Goal: Information Seeking & Learning: Learn about a topic

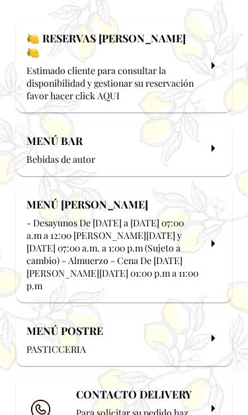
scroll to position [163, 0]
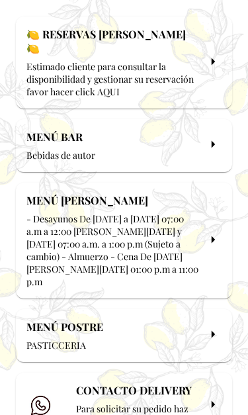
click at [208, 206] on div "MENÚ [PERSON_NAME] - Desayunos De [DATE] a [DATE] 07:00 a.m a 12:00 p.m [DATE] …" at bounding box center [124, 241] width 217 height 116
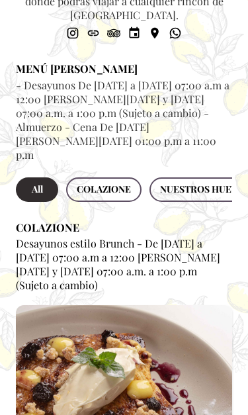
scroll to position [119, 0]
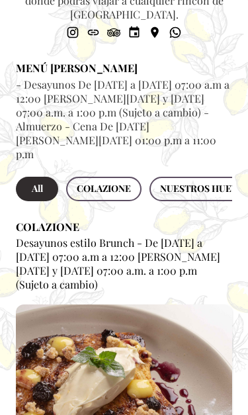
click at [125, 181] on span "COLAZIONE" at bounding box center [104, 189] width 54 height 17
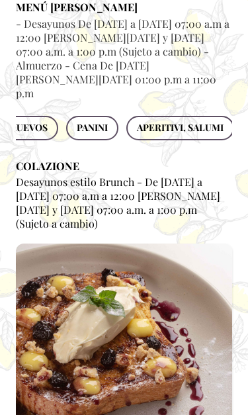
scroll to position [0, 203]
click at [205, 120] on span "APERITIVI, SALUMI" at bounding box center [179, 128] width 87 height 17
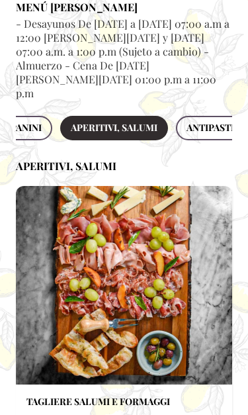
scroll to position [0, 277]
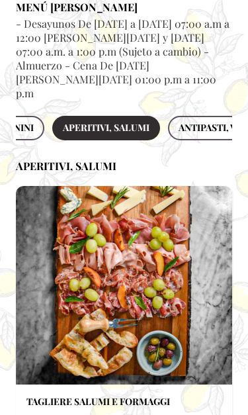
click at [207, 120] on span "ANTIPASTI, VELLUTATE" at bounding box center [231, 128] width 105 height 17
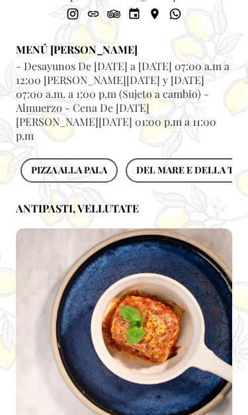
scroll to position [0, 548]
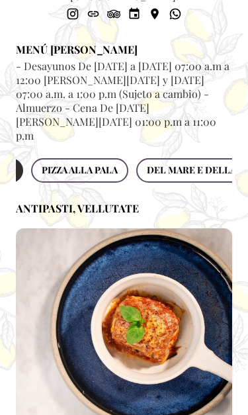
click at [217, 163] on span "DEL MARE E DELLA TERRA" at bounding box center [208, 171] width 122 height 17
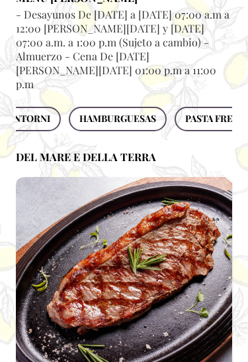
scroll to position [0, 847]
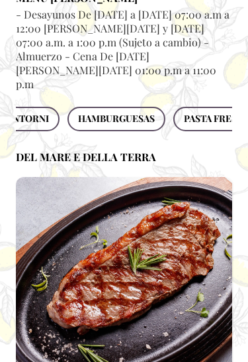
click at [215, 111] on span "PASTA FRESCA" at bounding box center [217, 119] width 66 height 17
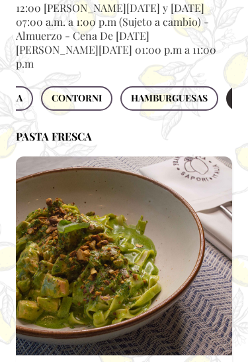
scroll to position [0, 793]
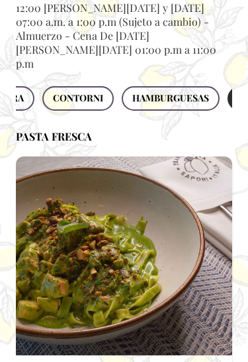
click at [203, 90] on span "HAMBURGUESAS" at bounding box center [170, 98] width 77 height 17
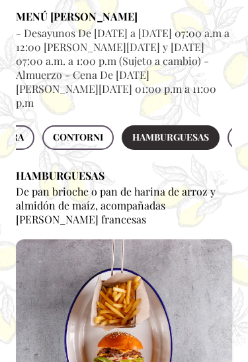
click at [68, 130] on span "CONTORNI" at bounding box center [78, 138] width 50 height 17
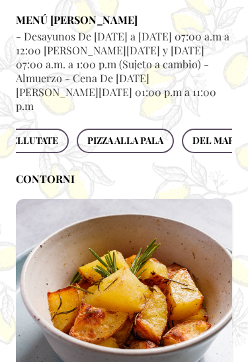
scroll to position [0, 495]
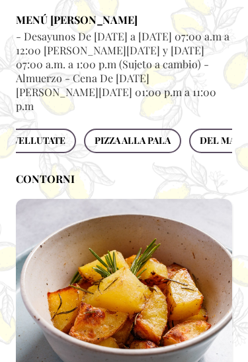
click at [171, 132] on span "PIZZA ALLA PALA" at bounding box center [133, 140] width 76 height 17
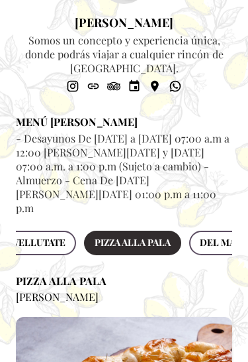
scroll to position [0, 0]
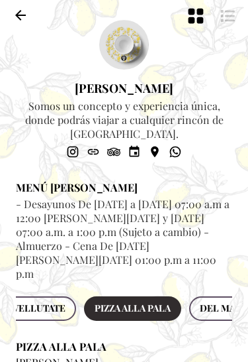
click at [25, 10] on icon "button" at bounding box center [21, 15] width 16 height 16
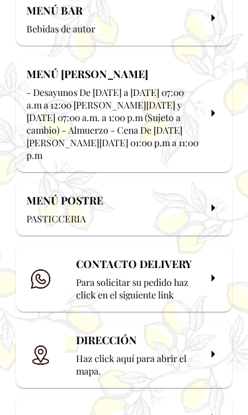
scroll to position [326, 0]
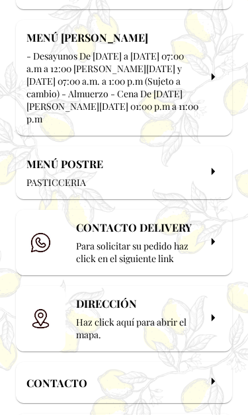
click at [213, 168] on icon at bounding box center [213, 171] width 3 height 7
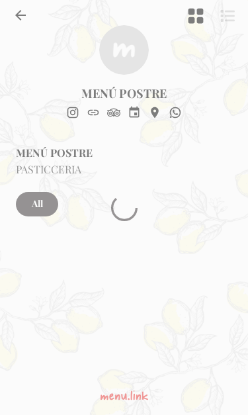
scroll to position [0, 0]
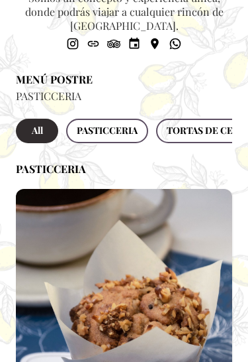
click at [134, 138] on span "PASTICCERIA" at bounding box center [107, 131] width 61 height 17
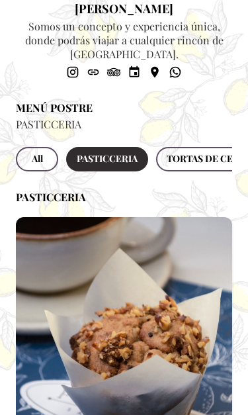
click at [211, 164] on span "TORTAS DE CELEBRACION" at bounding box center [227, 160] width 121 height 17
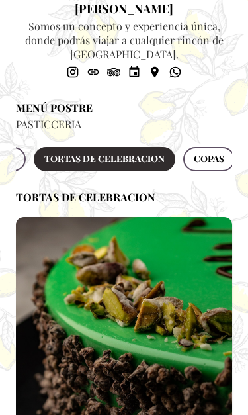
scroll to position [0, 157]
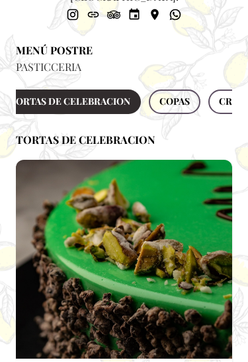
click at [187, 110] on span "COPAS" at bounding box center [175, 102] width 30 height 17
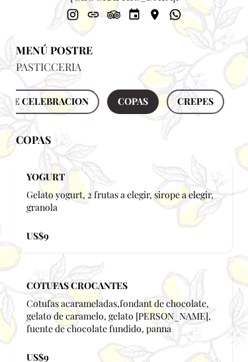
scroll to position [0, 198]
click at [206, 109] on span "CREPES" at bounding box center [196, 101] width 36 height 17
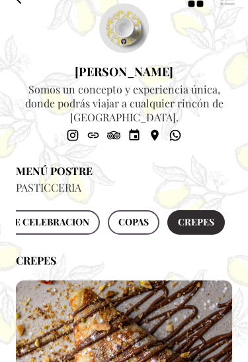
scroll to position [0, 0]
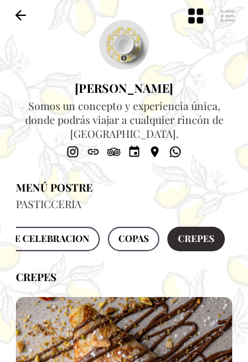
click at [15, 13] on icon "button" at bounding box center [21, 15] width 16 height 16
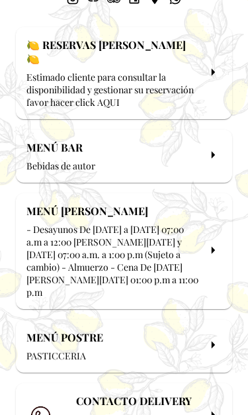
scroll to position [154, 0]
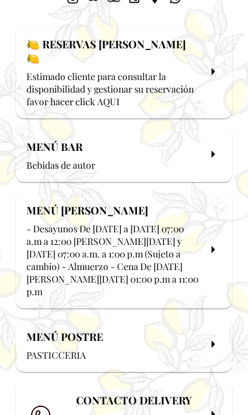
click at [207, 150] on icon at bounding box center [213, 154] width 17 height 17
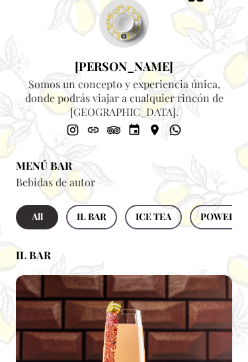
scroll to position [0, 0]
